Goal: Information Seeking & Learning: Understand process/instructions

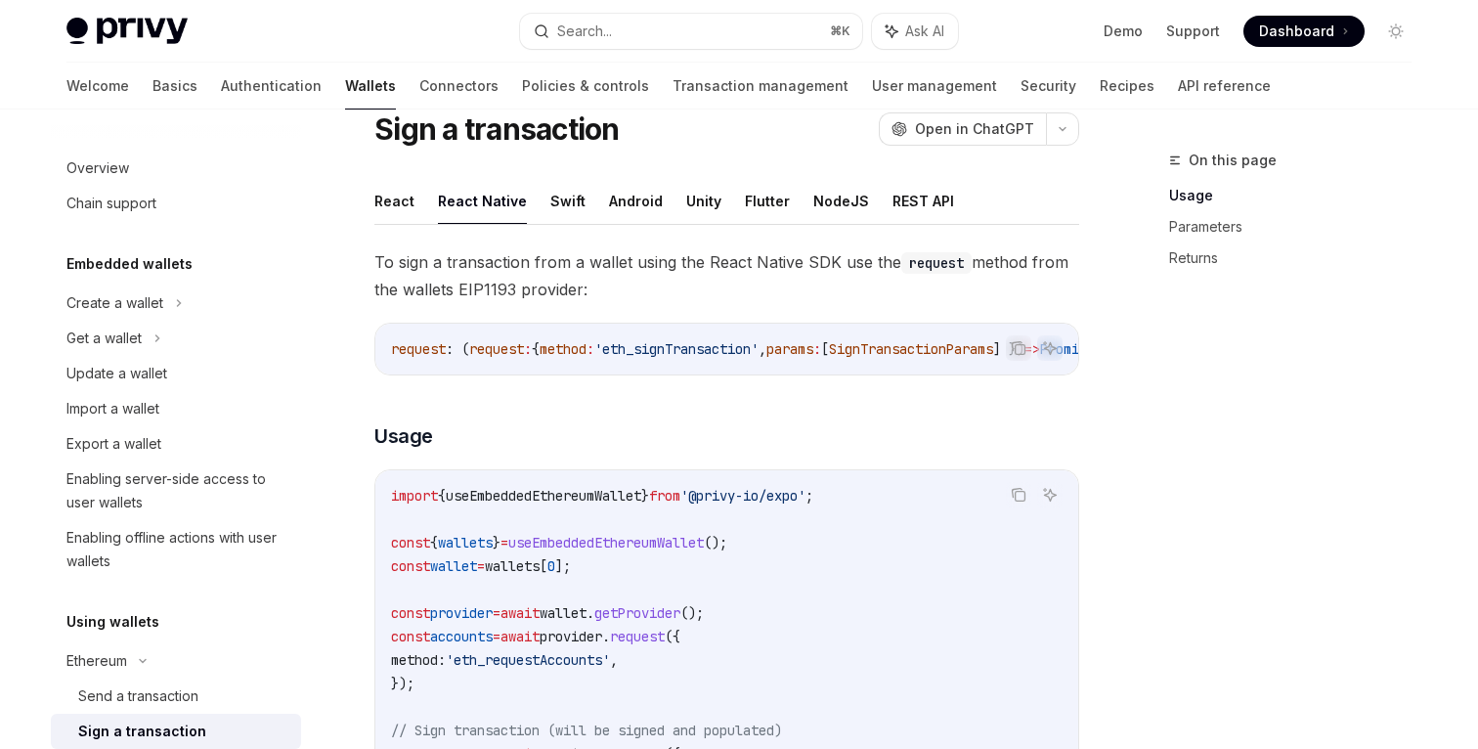
scroll to position [413, 0]
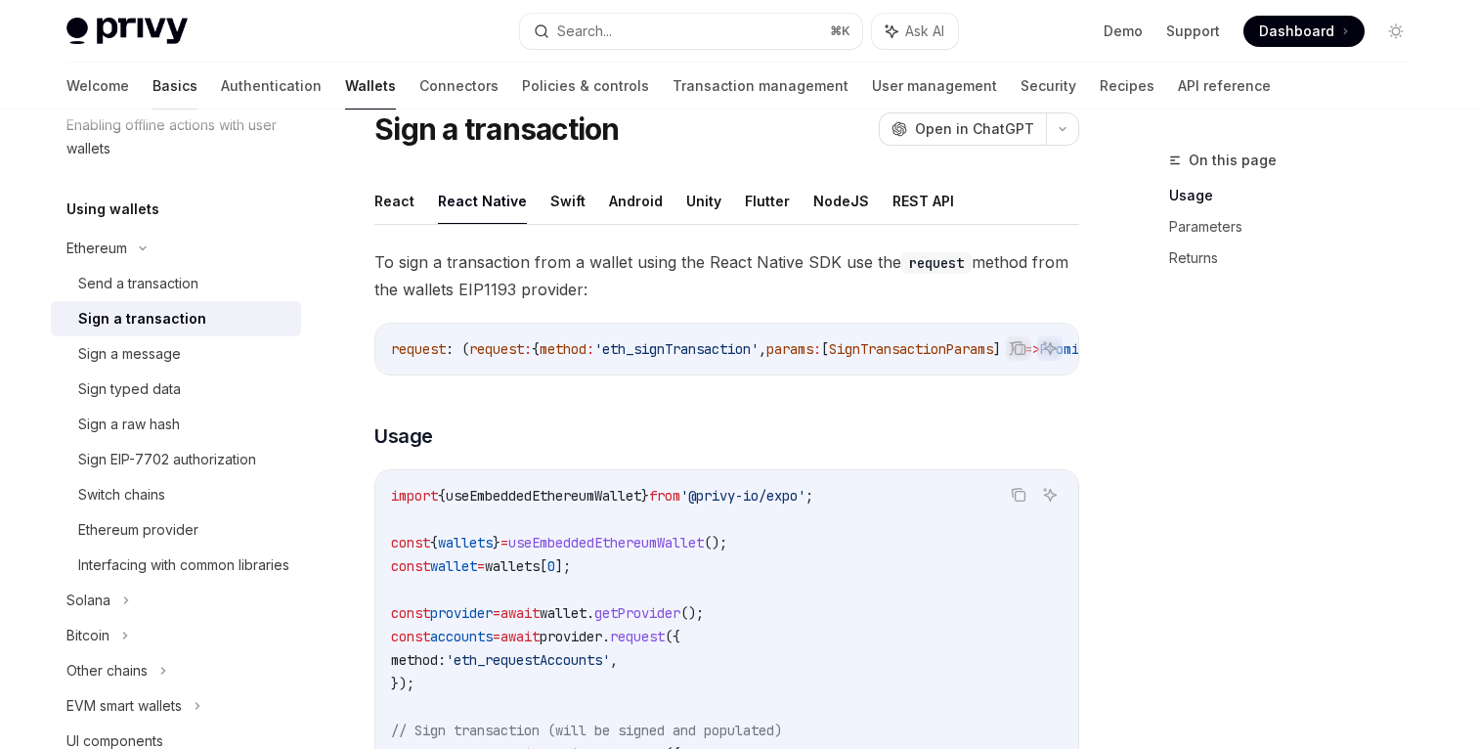
click at [153, 94] on link "Basics" at bounding box center [175, 86] width 45 height 47
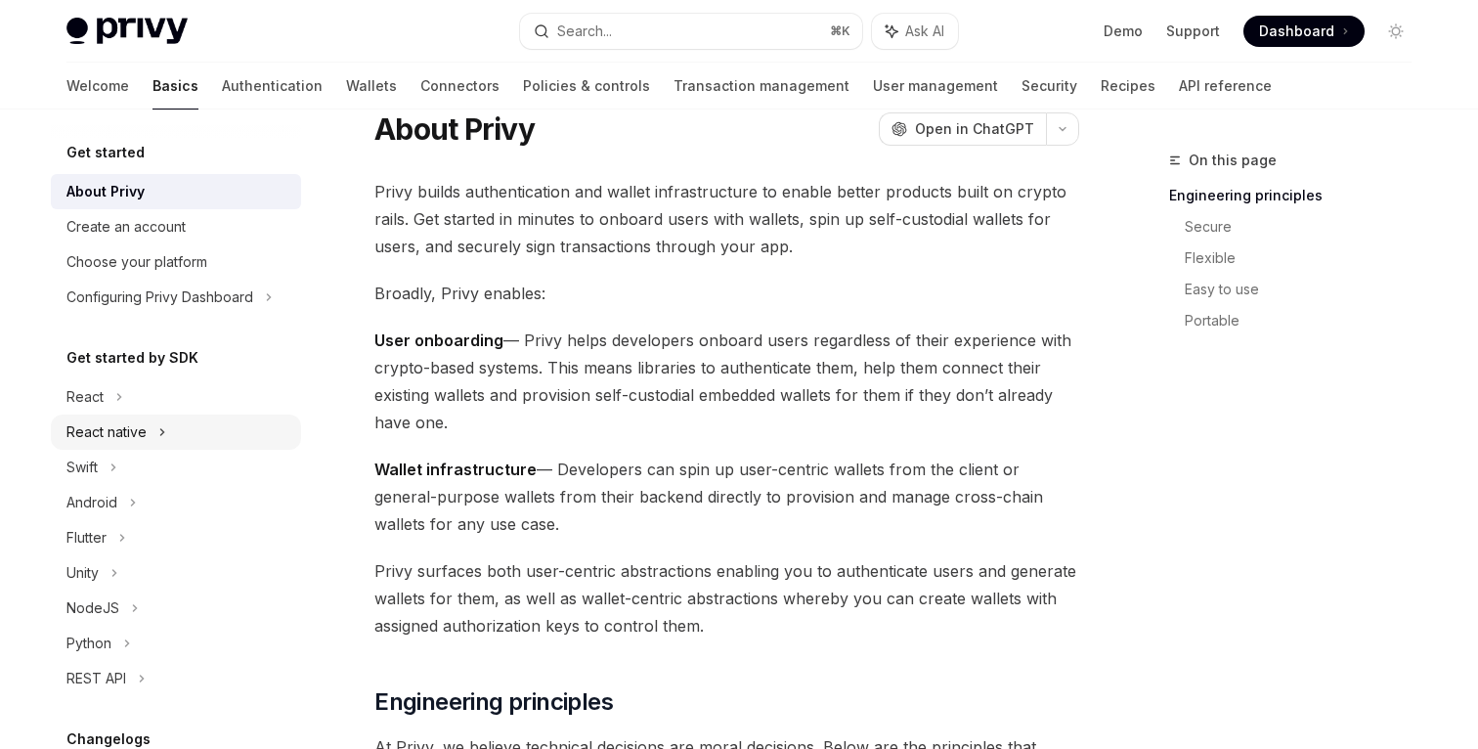
click at [127, 419] on div "React native" at bounding box center [176, 431] width 250 height 35
type textarea "*"
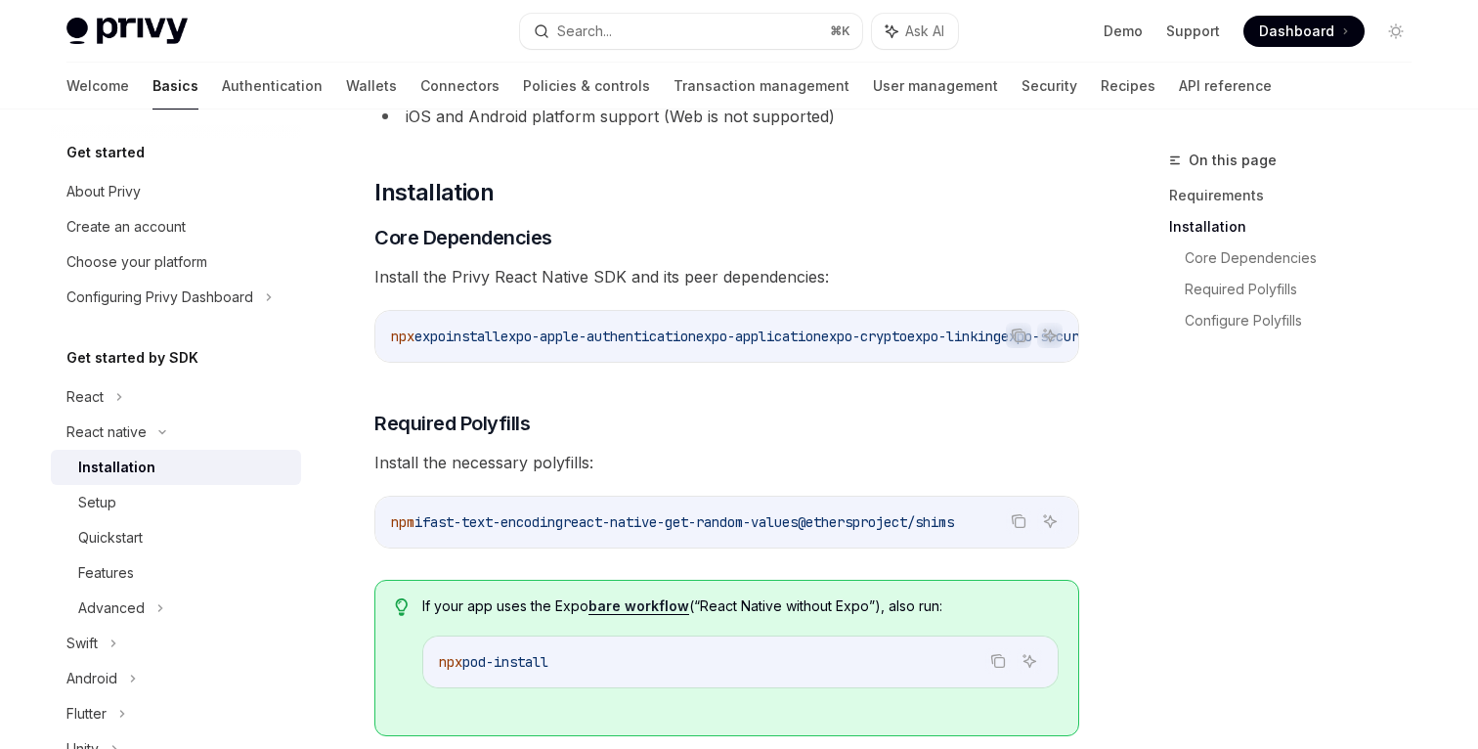
scroll to position [222, 0]
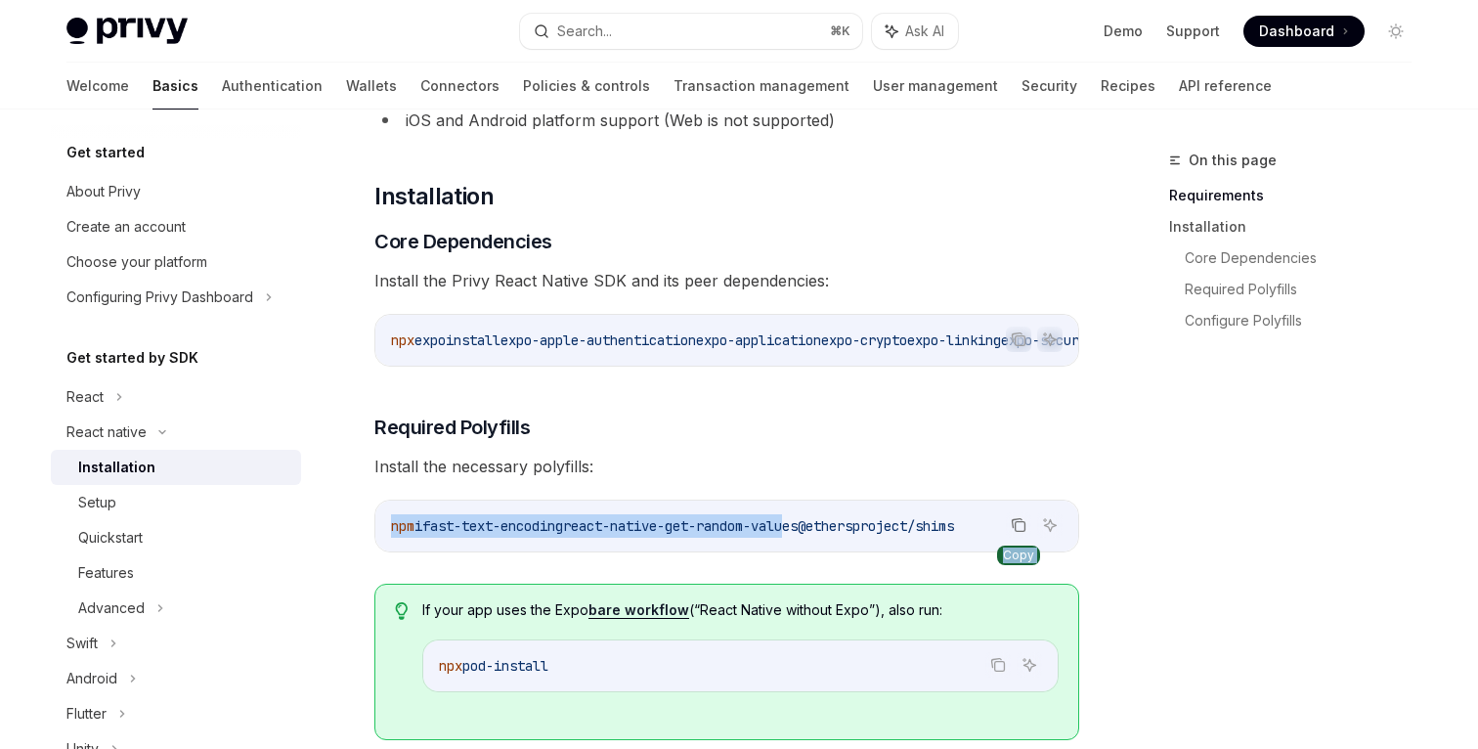
drag, startPoint x: 821, startPoint y: 539, endPoint x: 1029, endPoint y: 539, distance: 208.2
click at [1029, 539] on div "Copy Ask AI npm i fast-text-encoding react-native-get-random-values @ethersproj…" at bounding box center [726, 526] width 705 height 53
click at [1020, 533] on icon "Copy the contents from the code block" at bounding box center [1019, 525] width 16 height 16
